Goal: Information Seeking & Learning: Learn about a topic

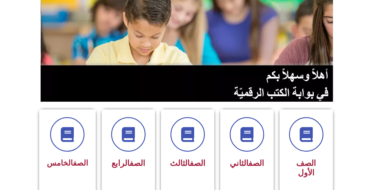
scroll to position [59, 0]
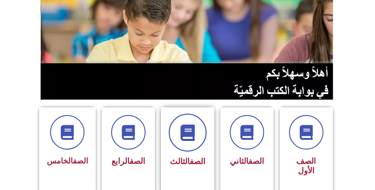
click at [178, 142] on span at bounding box center [188, 132] width 38 height 38
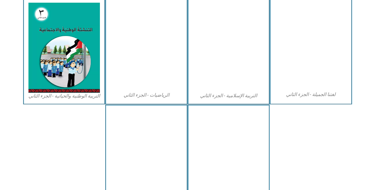
scroll to position [297, 0]
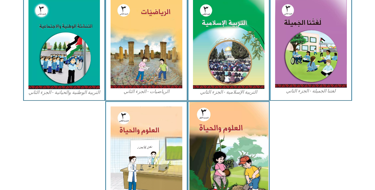
click at [234, 136] on img at bounding box center [228, 151] width 79 height 98
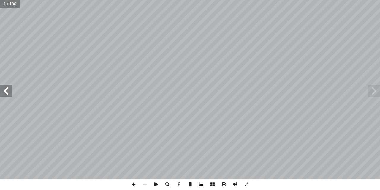
click at [2, 90] on span at bounding box center [6, 91] width 12 height 12
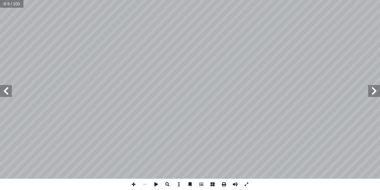
click at [2, 90] on span at bounding box center [6, 91] width 12 height 12
click at [9, 93] on span at bounding box center [6, 91] width 12 height 12
click at [9, 90] on span at bounding box center [6, 91] width 12 height 12
click at [136, 185] on span at bounding box center [133, 183] width 11 height 11
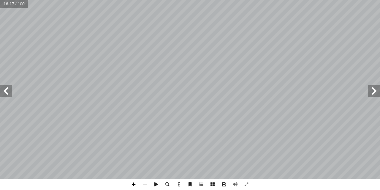
click at [133, 184] on span at bounding box center [133, 183] width 11 height 11
click at [372, 94] on span at bounding box center [374, 91] width 12 height 12
click at [370, 92] on span at bounding box center [374, 91] width 12 height 12
click at [368, 94] on span at bounding box center [374, 91] width 12 height 12
click at [3, 91] on span at bounding box center [6, 91] width 12 height 12
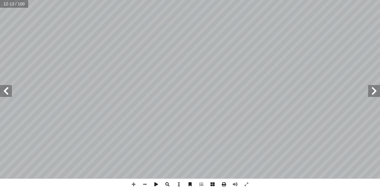
click at [9, 93] on span at bounding box center [6, 91] width 12 height 12
